Goal: Task Accomplishment & Management: Use online tool/utility

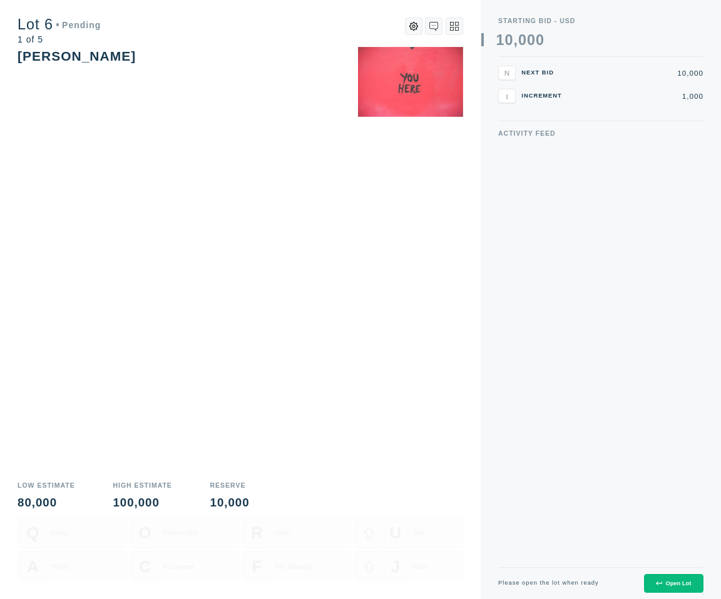
click at [661, 573] on div "Please open the lot when ready Open Lot" at bounding box center [600, 584] width 205 height 32
click at [661, 581] on div "Open Lot" at bounding box center [673, 584] width 35 height 6
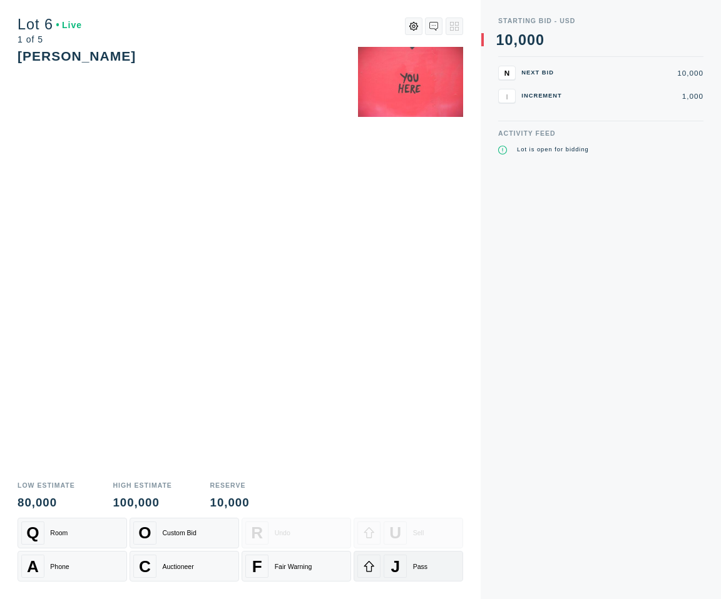
click at [425, 564] on div "Pass" at bounding box center [420, 567] width 14 height 8
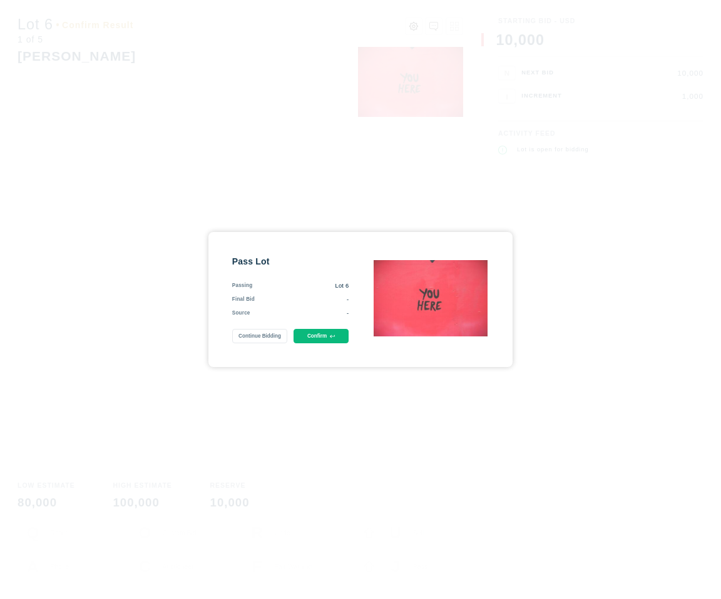
click at [327, 334] on button "Confirm" at bounding box center [321, 336] width 56 height 14
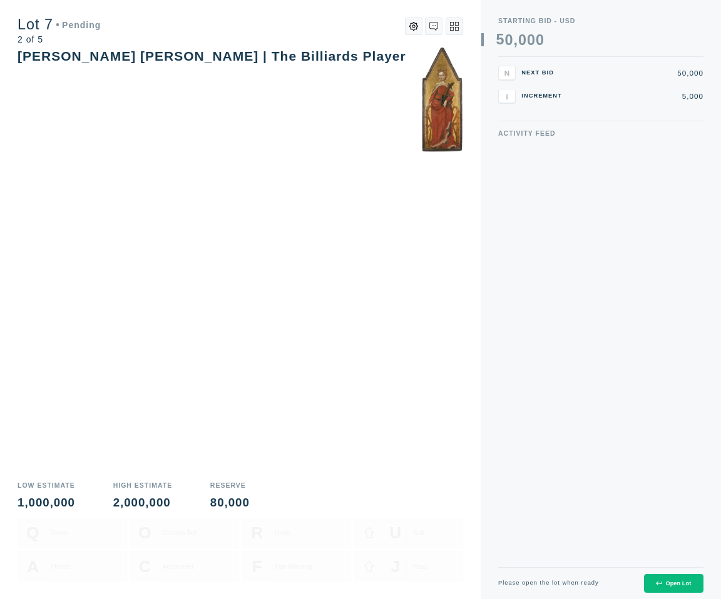
click at [658, 584] on icon at bounding box center [659, 584] width 6 height 4
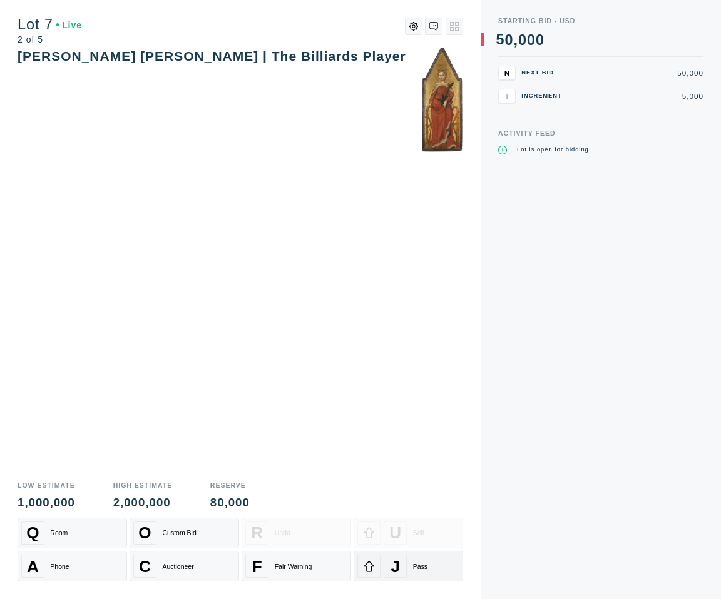
click at [399, 570] on span "J" at bounding box center [395, 566] width 9 height 19
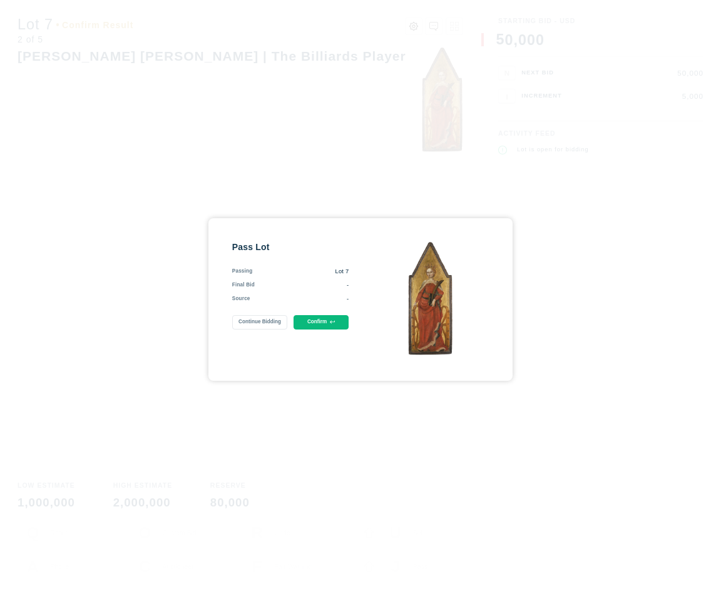
click at [330, 324] on icon at bounding box center [332, 322] width 5 height 5
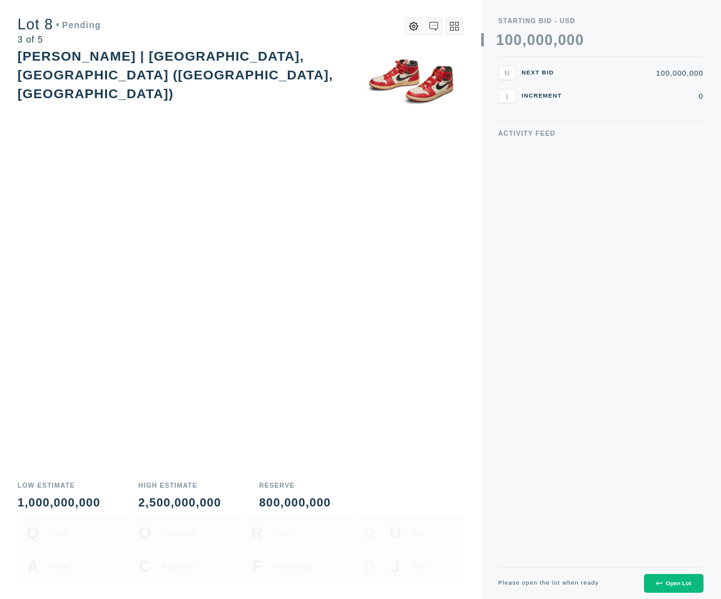
click at [673, 593] on button "Open Lot" at bounding box center [673, 583] width 59 height 19
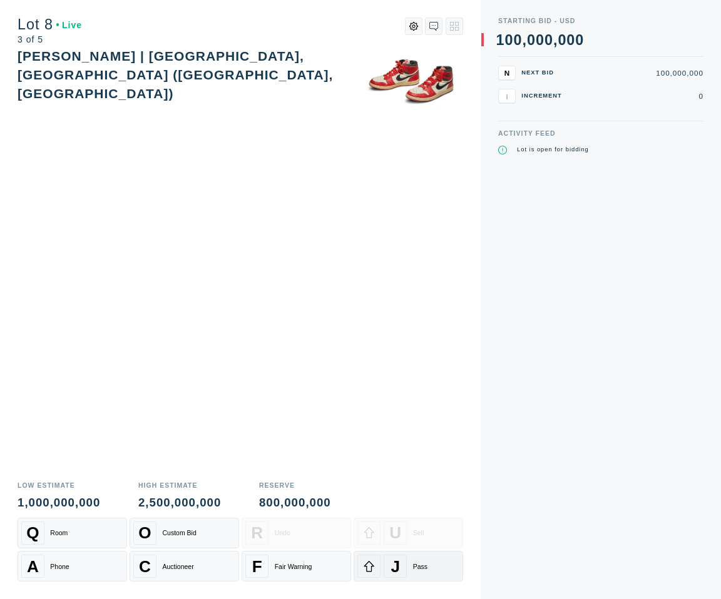
click at [422, 561] on div "J Pass" at bounding box center [408, 566] width 102 height 23
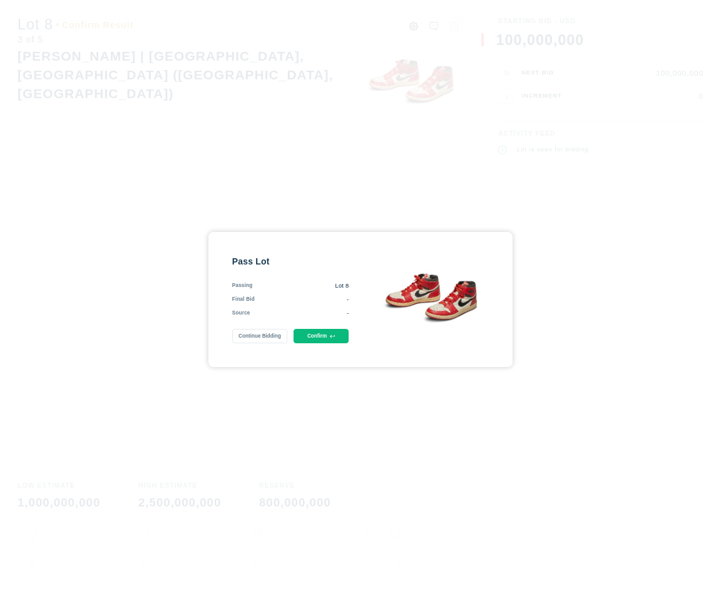
click at [317, 333] on button "Confirm" at bounding box center [321, 336] width 56 height 14
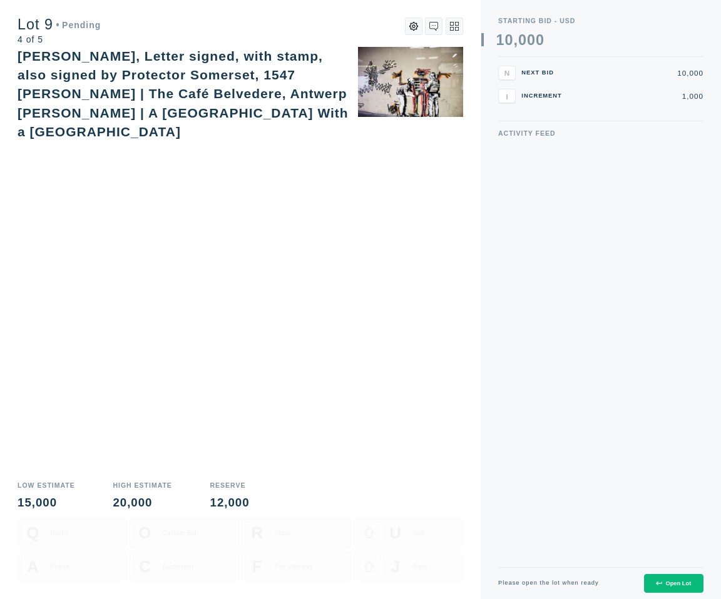
click at [650, 578] on button "Open Lot" at bounding box center [673, 583] width 59 height 19
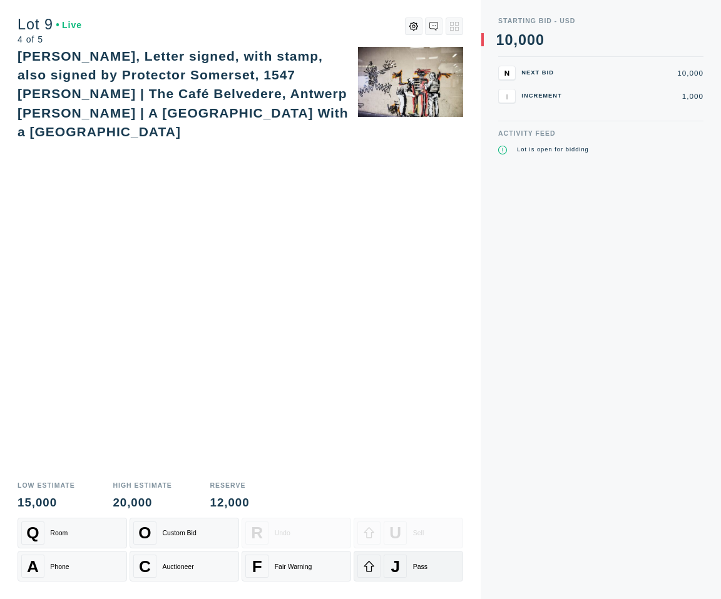
click at [407, 560] on div "J Pass" at bounding box center [408, 566] width 102 height 23
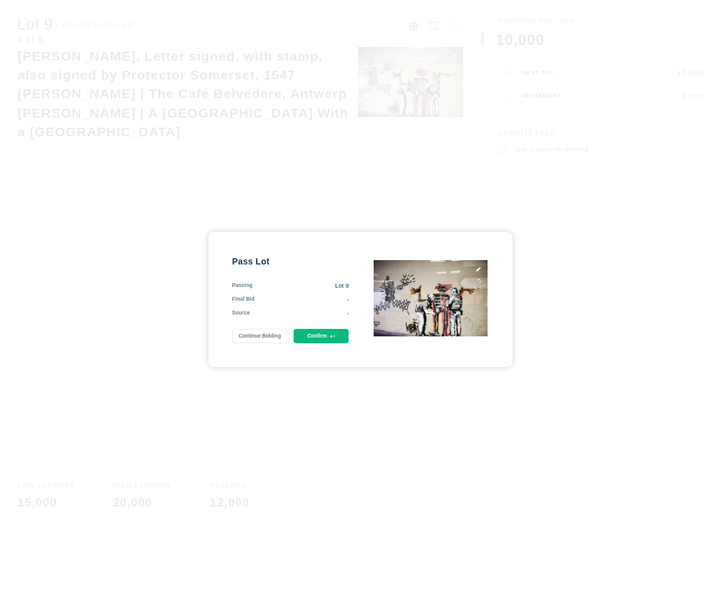
click at [325, 342] on button "Confirm" at bounding box center [321, 336] width 56 height 14
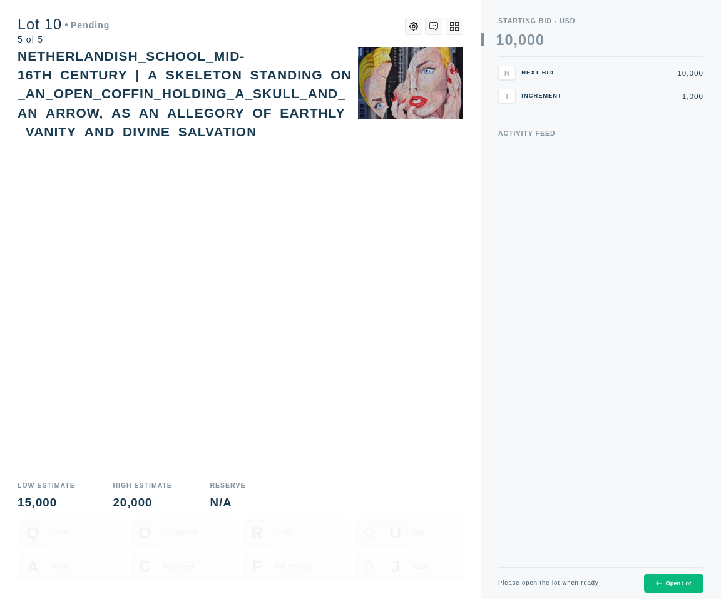
click at [672, 578] on button "Open Lot" at bounding box center [673, 583] width 59 height 19
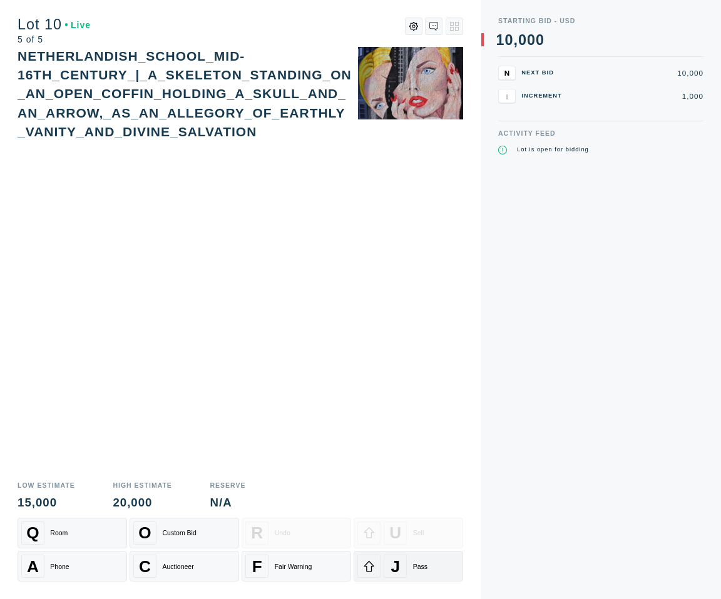
click at [402, 565] on div "J" at bounding box center [395, 566] width 23 height 23
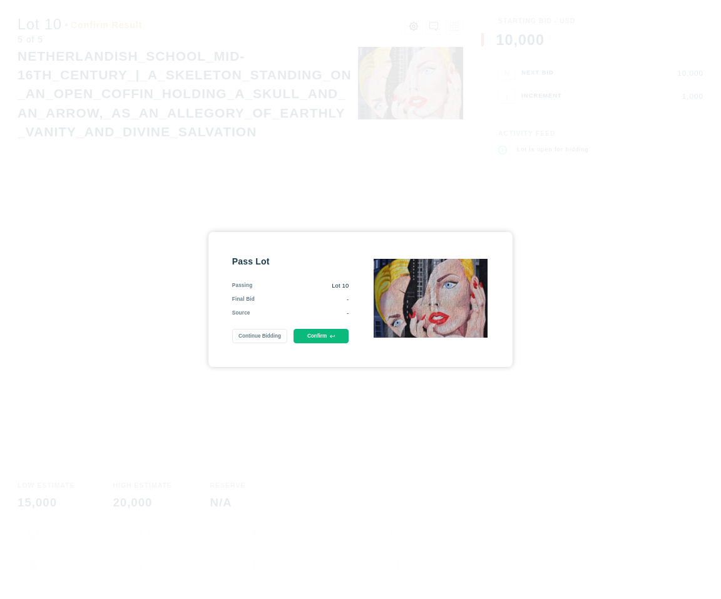
click at [334, 338] on icon at bounding box center [332, 336] width 5 height 5
